Goal: Task Accomplishment & Management: Manage account settings

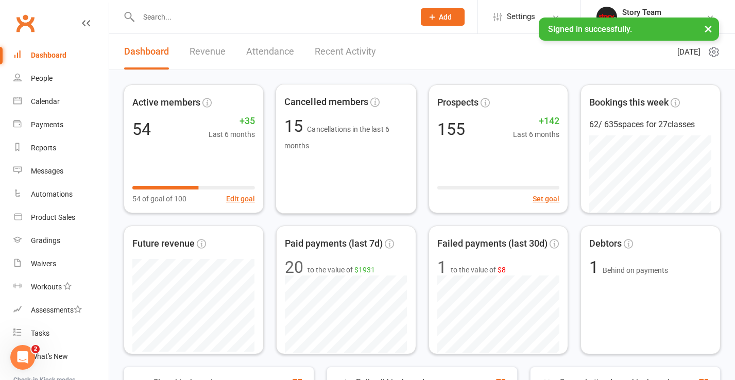
click at [360, 52] on link "Recent Activity" at bounding box center [345, 52] width 61 height 36
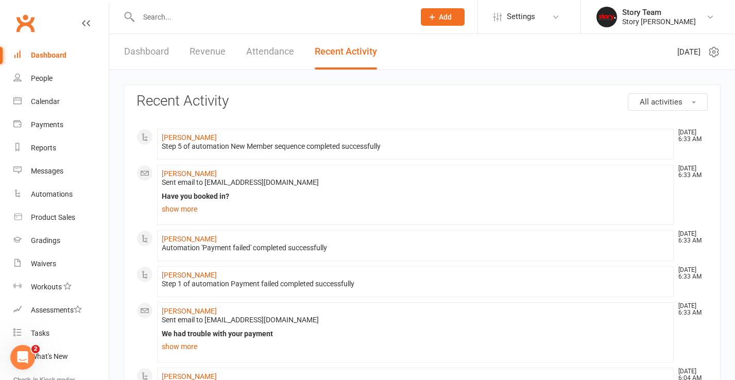
click at [140, 55] on link "Dashboard" at bounding box center [146, 52] width 45 height 36
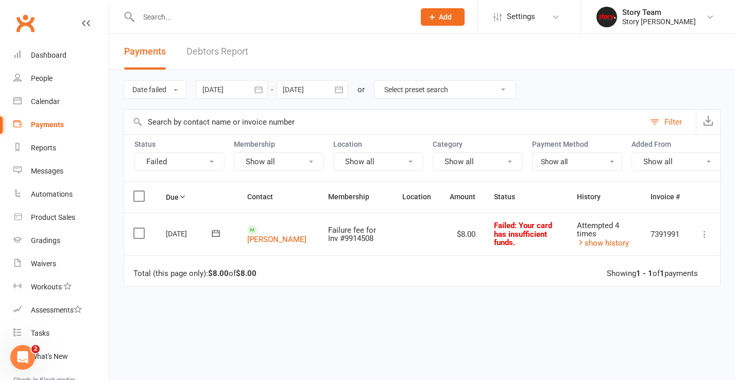
click at [215, 231] on icon at bounding box center [216, 233] width 10 height 10
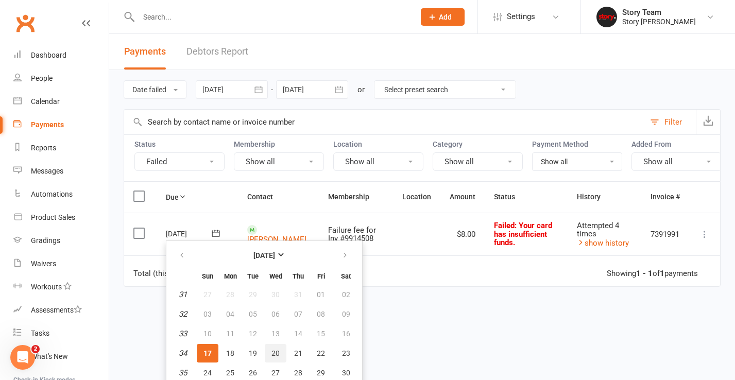
click at [270, 354] on button "20" at bounding box center [276, 353] width 22 height 19
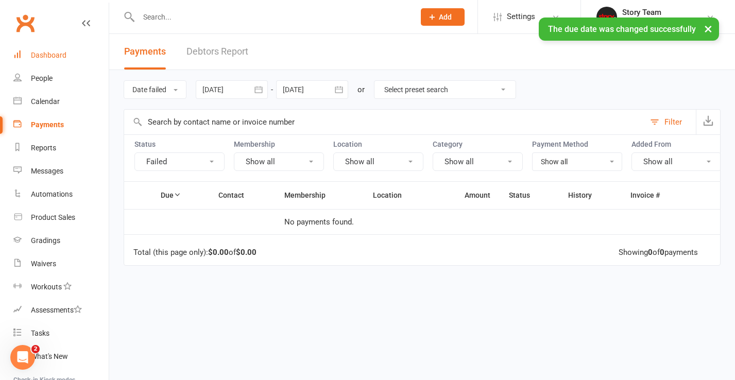
click at [35, 54] on div "Dashboard" at bounding box center [49, 55] width 36 height 8
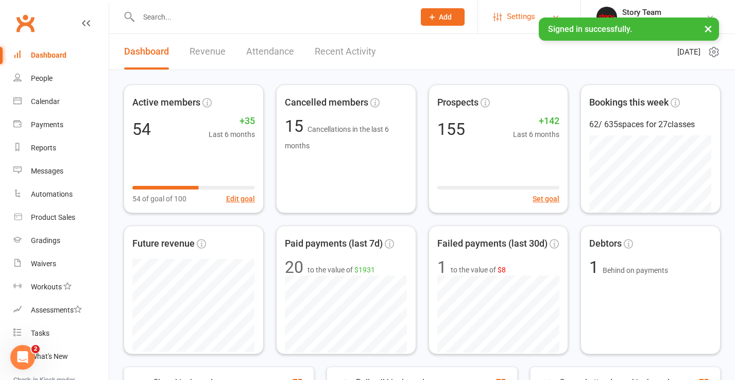
click at [520, 19] on span "Settings" at bounding box center [521, 16] width 28 height 23
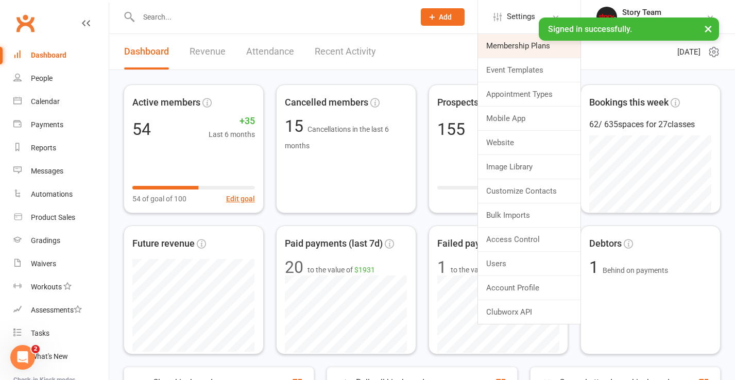
click at [511, 48] on link "Membership Plans" at bounding box center [529, 46] width 103 height 24
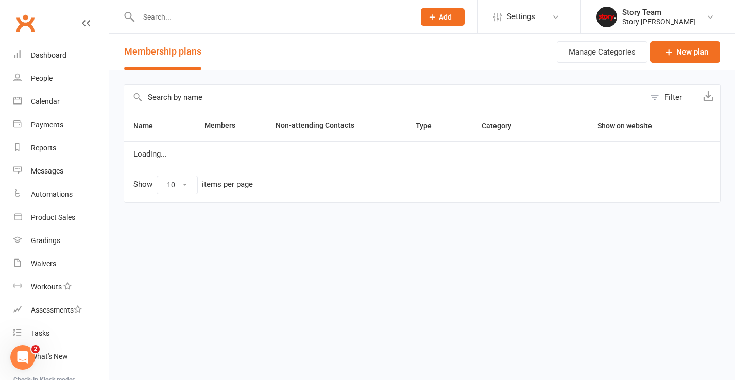
select select "25"
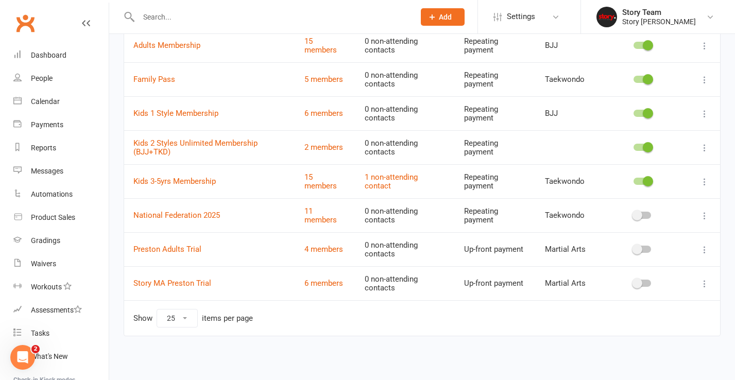
scroll to position [185, 0]
click at [711, 278] on button at bounding box center [705, 284] width 12 height 12
click at [637, 294] on link "Edit" at bounding box center [660, 299] width 102 height 21
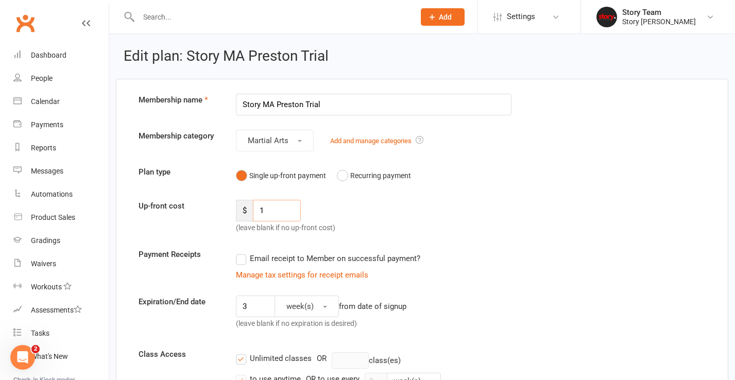
click at [274, 212] on input "1" at bounding box center [277, 211] width 48 height 22
type input "12"
click at [407, 220] on div "Up-front cost $ 12 (leave blank if no up-front cost)" at bounding box center [422, 217] width 583 height 34
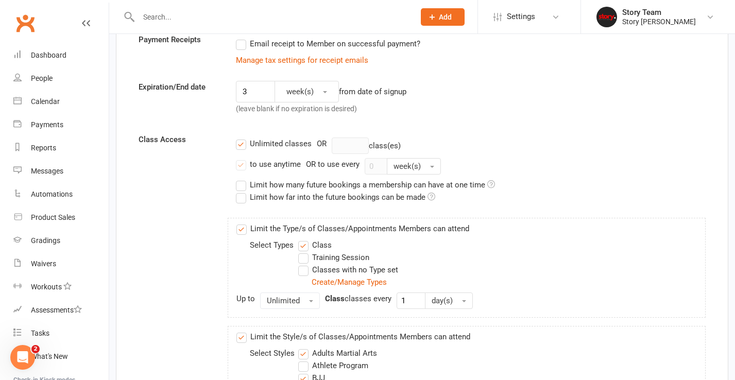
scroll to position [231, 0]
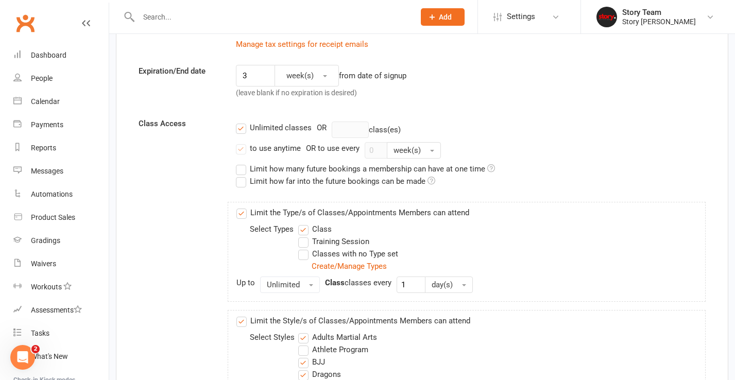
click at [240, 128] on label "Unlimited classes" at bounding box center [274, 128] width 76 height 12
click at [240, 122] on input "Unlimited classes" at bounding box center [239, 122] width 7 height 0
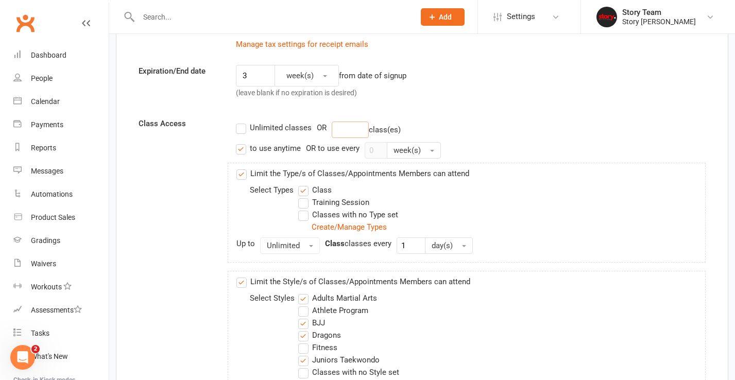
click at [338, 132] on input "number" at bounding box center [350, 130] width 37 height 16
type input "2"
click at [582, 175] on div "Limit the Type/s of Classes/Appointments Members can attend Select Types Class …" at bounding box center [467, 213] width 479 height 100
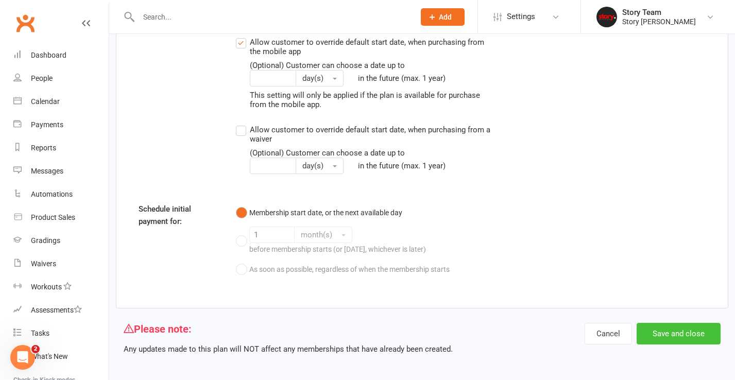
scroll to position [1349, 0]
click at [689, 324] on button "Save and close" at bounding box center [679, 335] width 84 height 22
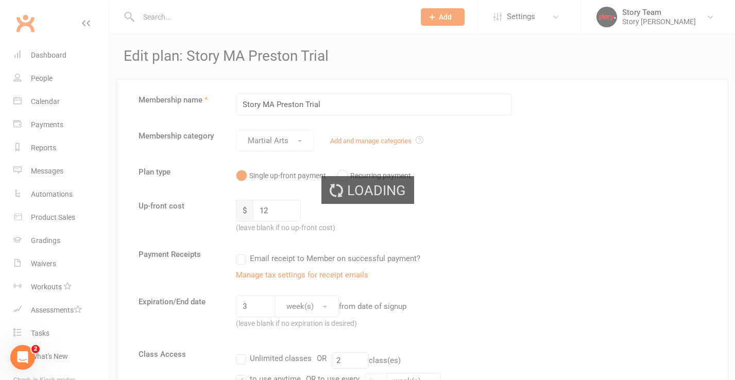
select select "25"
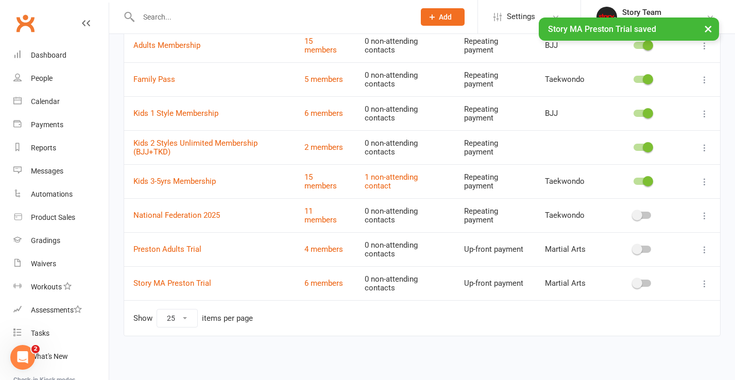
scroll to position [185, 0]
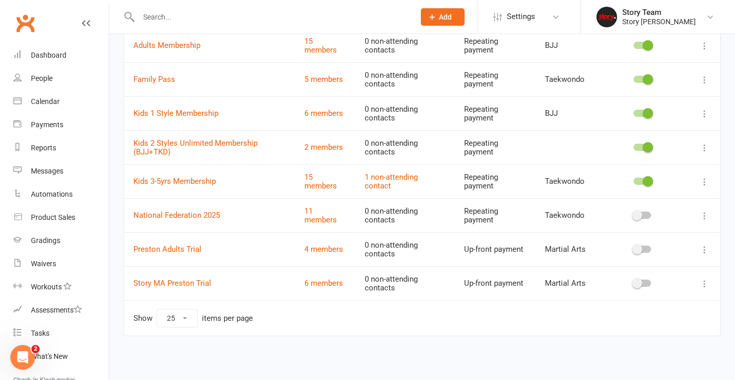
click at [706, 245] on icon at bounding box center [705, 250] width 10 height 10
click at [656, 262] on link "Edit" at bounding box center [660, 265] width 102 height 21
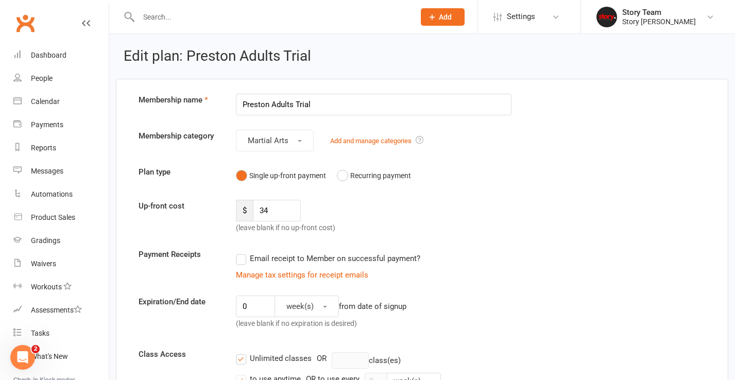
click at [404, 221] on div "Up-front cost $ 34 (leave blank if no up-front cost)" at bounding box center [422, 217] width 583 height 34
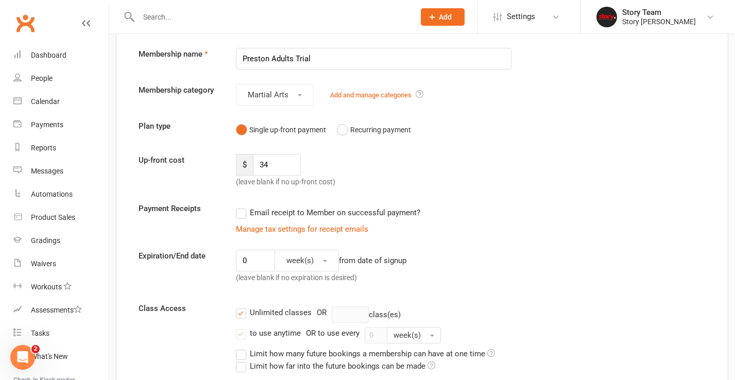
scroll to position [48, 0]
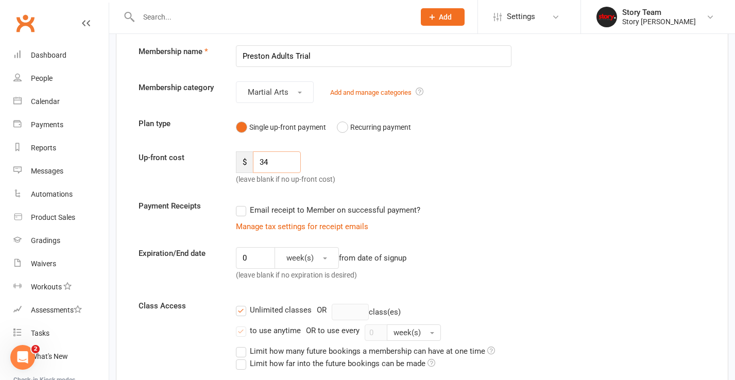
click at [277, 158] on input "34" at bounding box center [277, 163] width 48 height 22
type input "3"
type input "2"
type input "34"
click at [536, 182] on div "Up-front cost $ 34 (leave blank if no up-front cost)" at bounding box center [422, 169] width 583 height 34
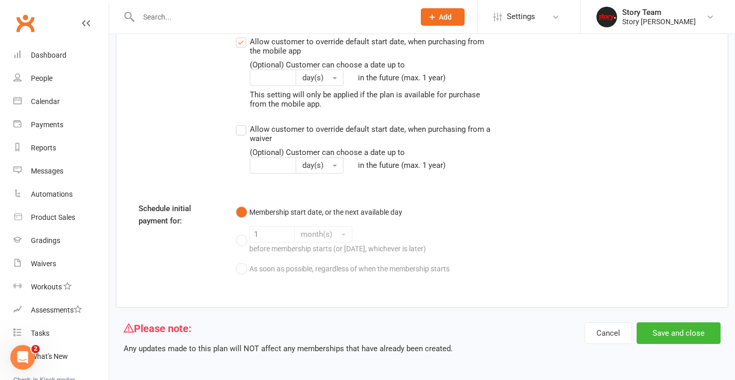
scroll to position [1388, 0]
click at [668, 324] on button "Save and close" at bounding box center [679, 335] width 84 height 22
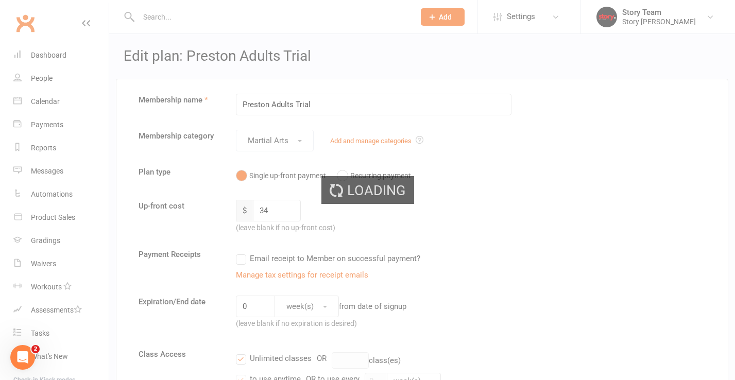
select select "25"
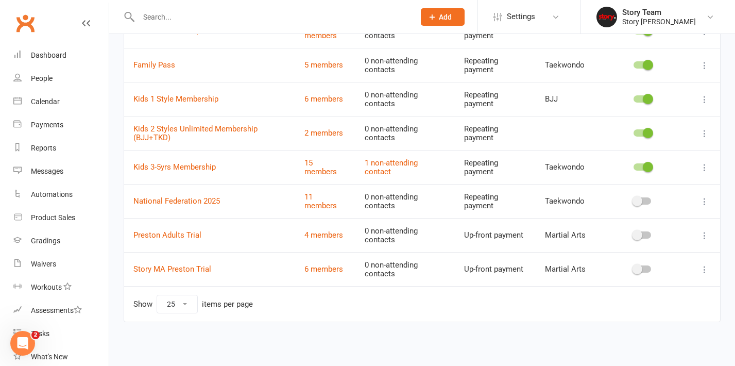
scroll to position [199, 0]
click at [316, 230] on link "4 members" at bounding box center [324, 234] width 39 height 9
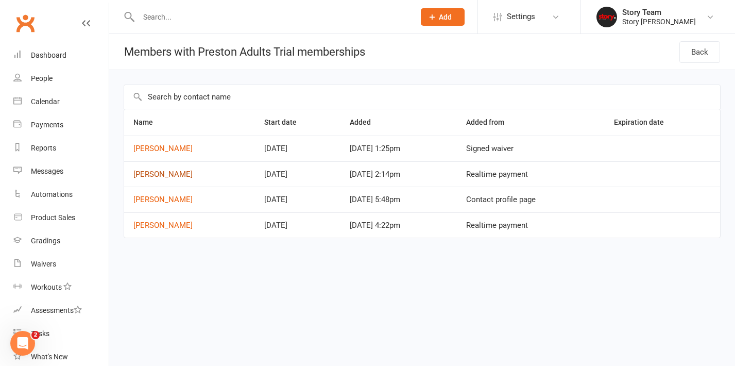
click at [173, 174] on link "[PERSON_NAME]" at bounding box center [162, 174] width 59 height 9
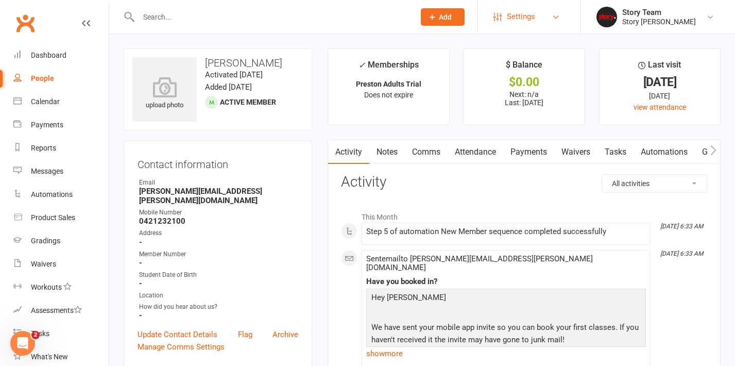
click at [524, 11] on span "Settings" at bounding box center [521, 16] width 28 height 23
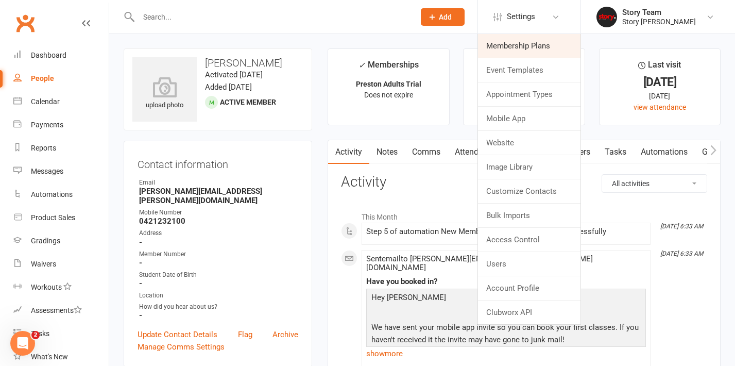
click at [517, 49] on link "Membership Plans" at bounding box center [529, 46] width 103 height 24
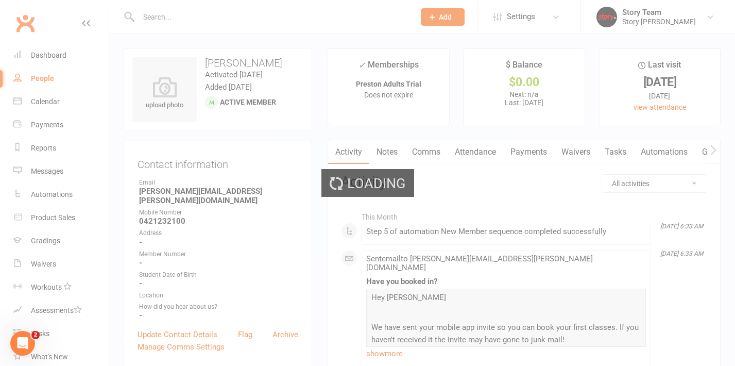
select select "25"
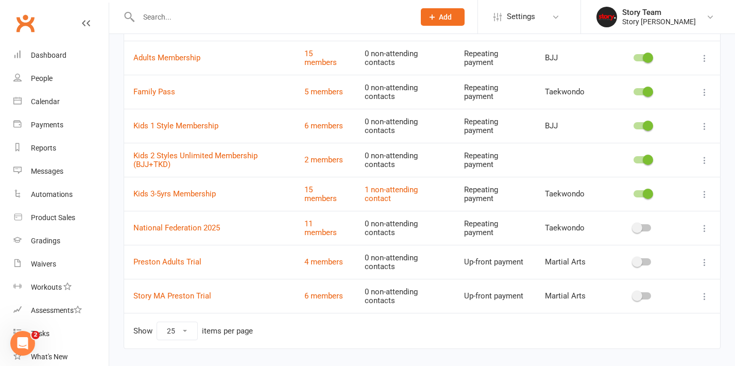
scroll to position [169, 0]
click at [706, 256] on button at bounding box center [705, 262] width 12 height 12
click at [617, 278] on link "Edit" at bounding box center [660, 277] width 102 height 21
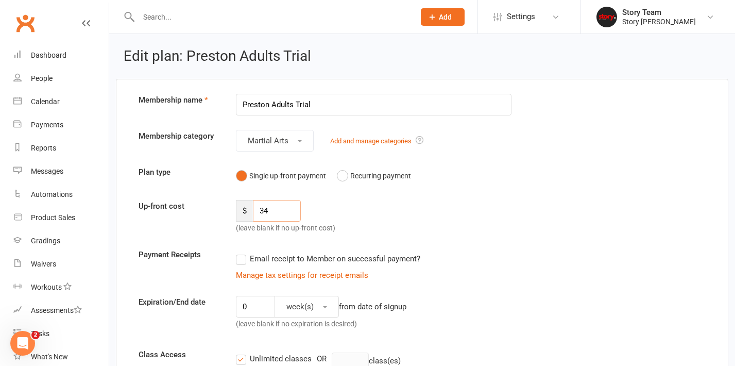
click at [277, 209] on input "34" at bounding box center [277, 211] width 48 height 22
type input "3"
type input "12"
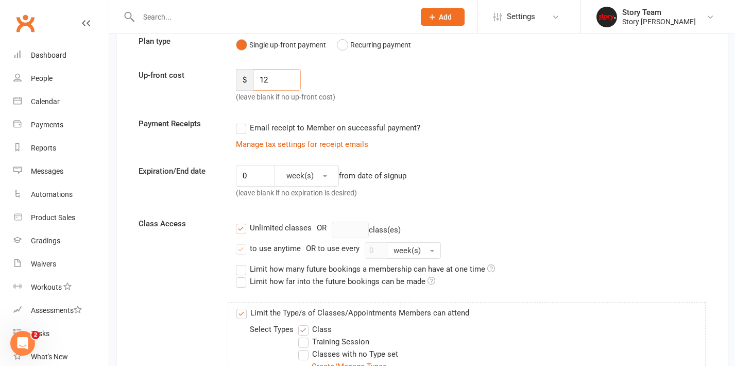
scroll to position [135, 0]
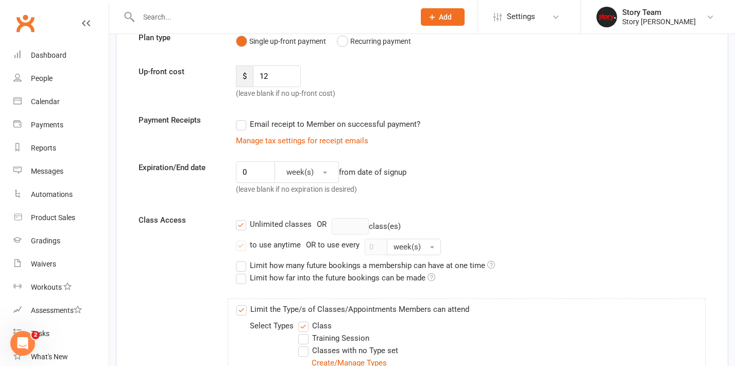
click at [241, 223] on label "Unlimited classes" at bounding box center [274, 224] width 76 height 12
click at [241, 218] on input "Unlimited classes" at bounding box center [239, 218] width 7 height 0
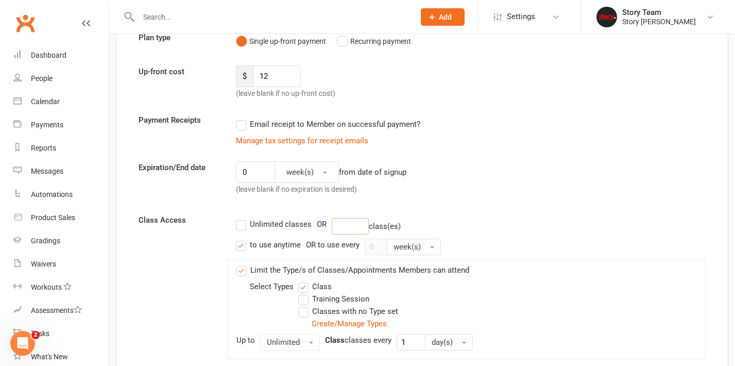
click at [347, 227] on input "number" at bounding box center [350, 226] width 37 height 16
type input "2"
click at [465, 214] on div "Unlimited classes OR 2 class(es) to use anytime OR to use every 0 week(s) Limit…" at bounding box center [471, 371] width 486 height 314
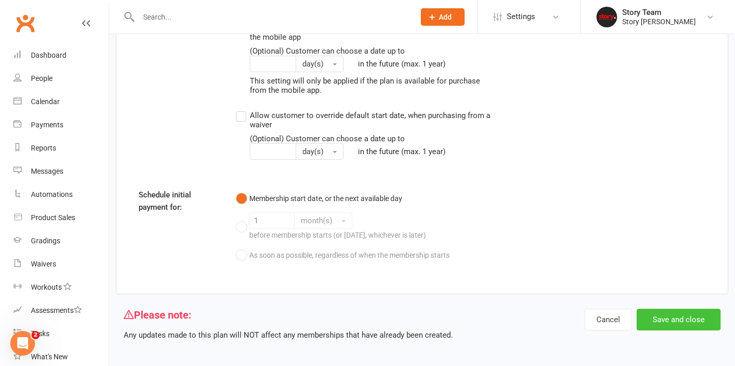
scroll to position [1363, 0]
click at [669, 309] on button "Save and close" at bounding box center [679, 320] width 84 height 22
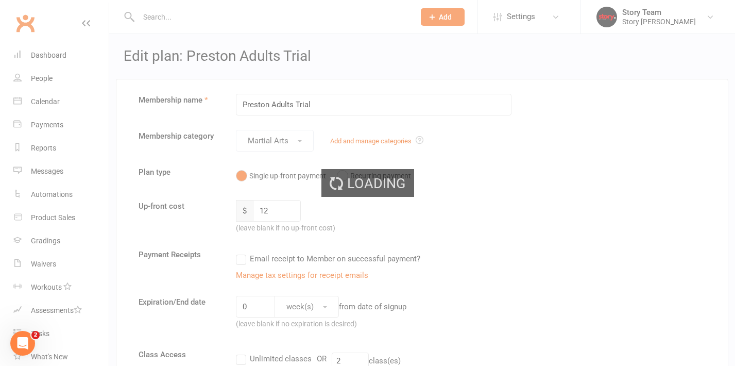
select select "25"
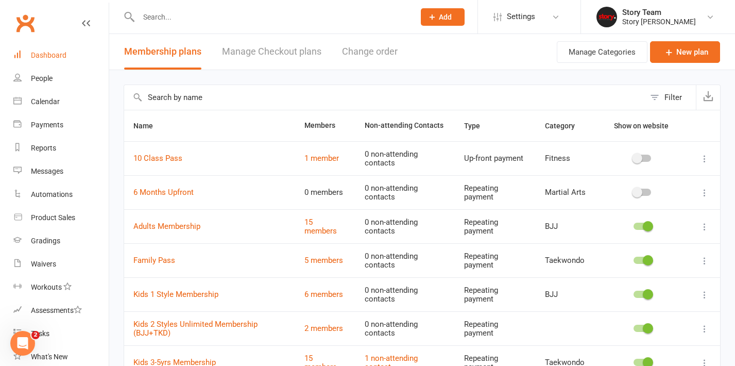
click at [63, 55] on div "Dashboard" at bounding box center [49, 55] width 36 height 8
